Goal: Find specific page/section: Find specific page/section

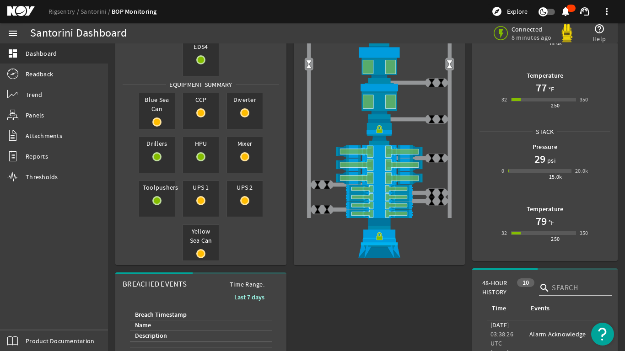
scroll to position [183, 0]
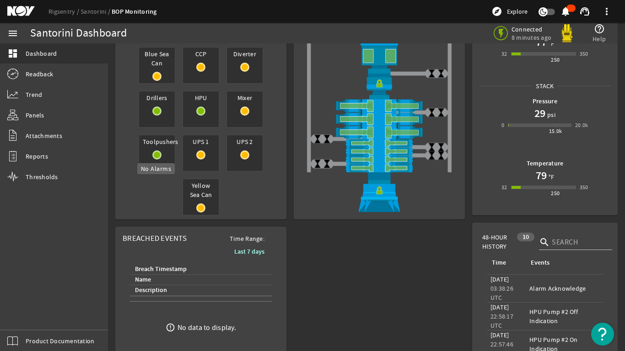
click at [155, 155] on mat-icon at bounding box center [156, 155] width 9 height 9
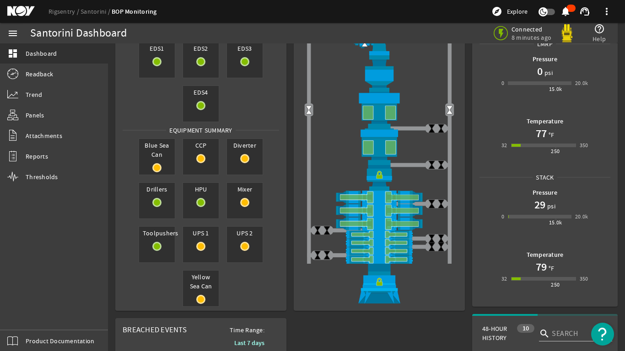
scroll to position [46, 0]
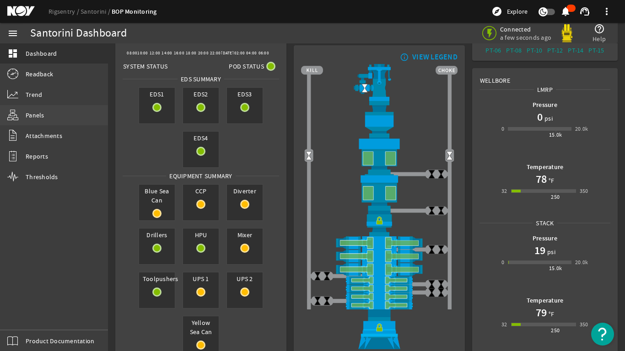
click at [33, 114] on span "Panels" at bounding box center [35, 115] width 19 height 9
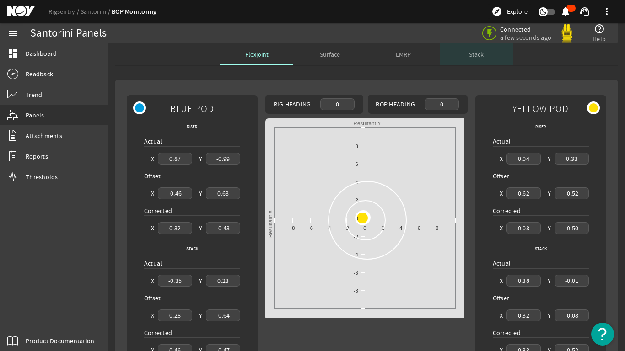
click at [477, 56] on span "Stack" at bounding box center [476, 54] width 15 height 6
